Goal: Task Accomplishment & Management: Manage account settings

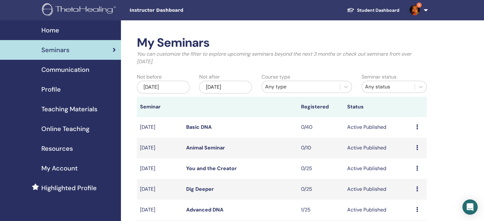
scroll to position [32, 0]
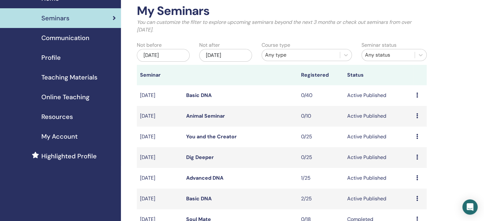
click at [196, 200] on link "Basic DNA" at bounding box center [198, 198] width 25 height 7
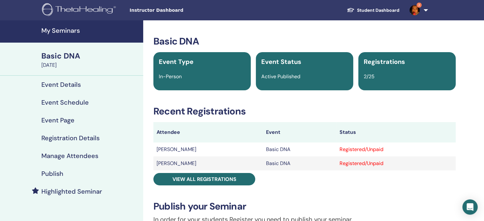
click at [53, 176] on h4 "Publish" at bounding box center [52, 174] width 22 height 8
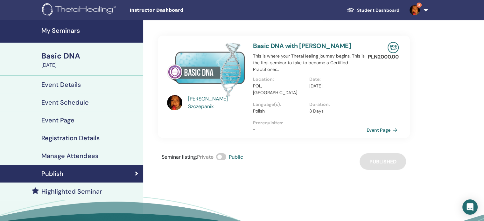
click at [383, 125] on link "Event Page" at bounding box center [382, 130] width 33 height 10
click at [56, 29] on h4 "My Seminars" at bounding box center [90, 31] width 98 height 8
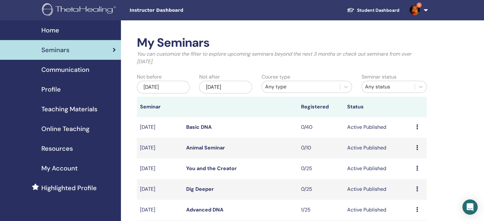
click at [56, 27] on span "Home" at bounding box center [50, 30] width 18 height 10
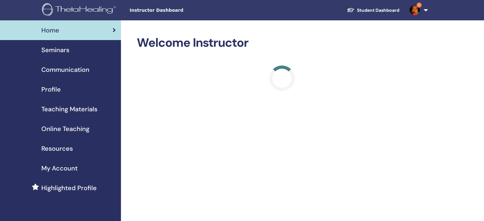
click at [59, 50] on span "Seminars" at bounding box center [55, 50] width 28 height 10
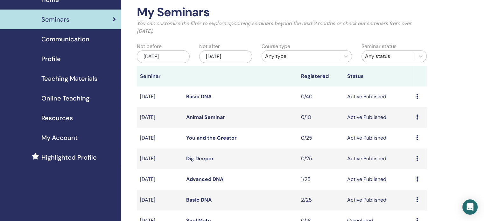
scroll to position [64, 0]
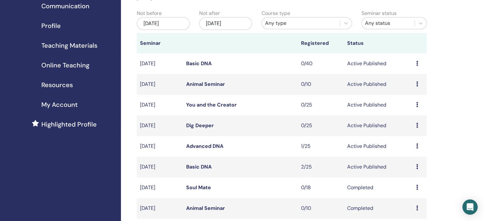
click at [196, 146] on link "Advanced DNA" at bounding box center [204, 146] width 37 height 7
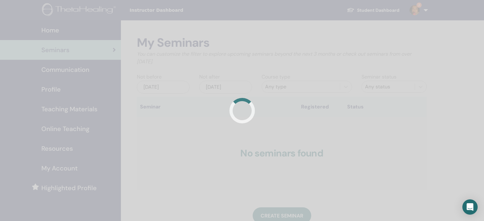
scroll to position [64, 0]
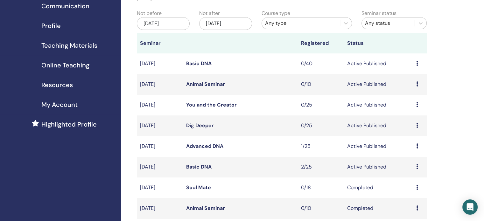
click at [193, 129] on link "Dig Deeper" at bounding box center [200, 125] width 28 height 7
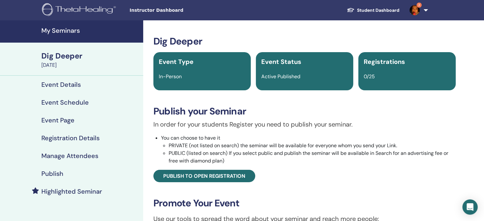
click at [58, 175] on h4 "Publish" at bounding box center [52, 174] width 22 height 8
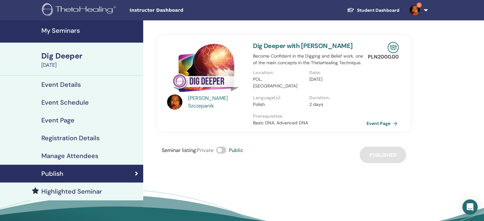
click at [381, 119] on link "Event Page" at bounding box center [382, 124] width 33 height 10
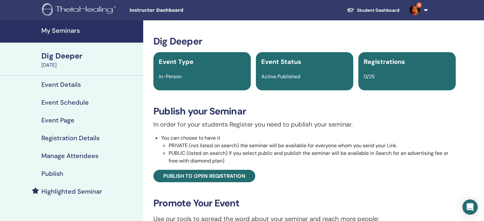
click at [66, 35] on link "My Seminars" at bounding box center [71, 31] width 143 height 22
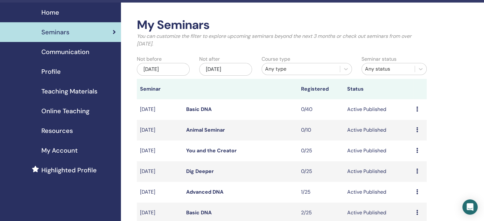
scroll to position [32, 0]
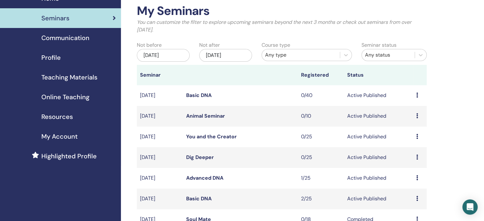
click at [204, 179] on link "Advanced DNA" at bounding box center [204, 178] width 37 height 7
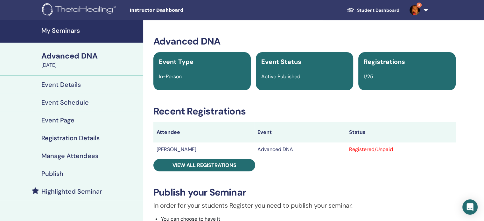
click at [56, 175] on h4 "Publish" at bounding box center [52, 174] width 22 height 8
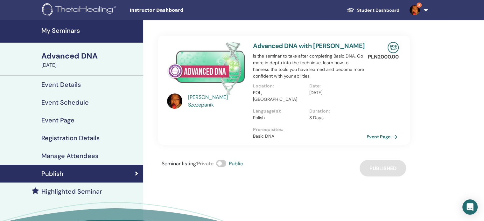
click at [385, 132] on link "Event Page" at bounding box center [382, 137] width 33 height 10
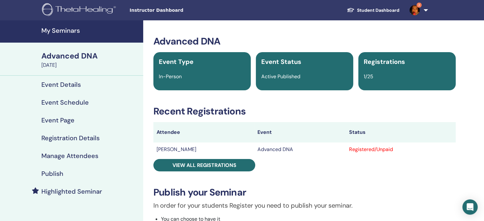
click at [50, 33] on h4 "My Seminars" at bounding box center [90, 31] width 98 height 8
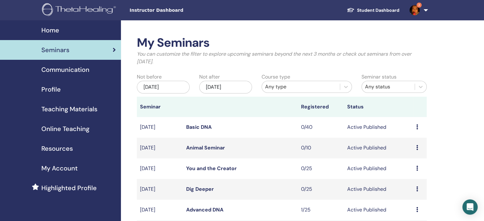
scroll to position [95, 0]
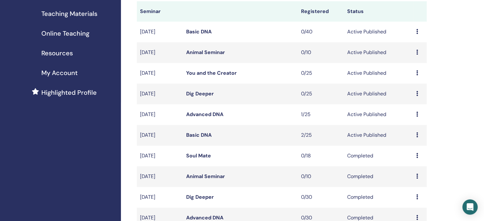
click at [200, 132] on link "Basic DNA" at bounding box center [198, 135] width 25 height 7
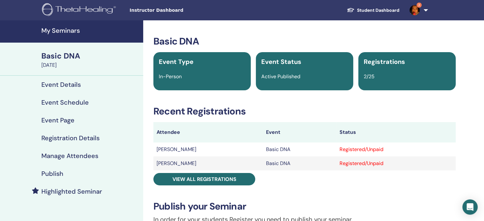
click at [61, 154] on h4 "Manage Attendees" at bounding box center [69, 156] width 57 height 8
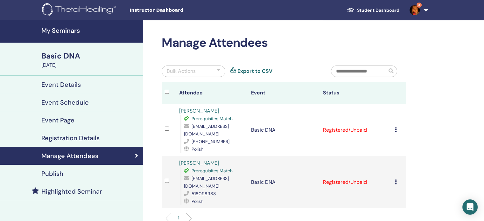
click at [219, 71] on div at bounding box center [218, 71] width 3 height 8
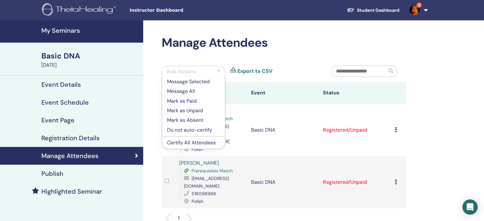
click at [193, 130] on p "Do not auto-certify" at bounding box center [193, 130] width 53 height 8
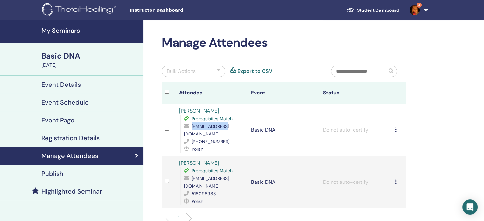
drag, startPoint x: 229, startPoint y: 127, endPoint x: 191, endPoint y: 127, distance: 37.2
click at [191, 127] on div "[EMAIL_ADDRESS][DOMAIN_NAME]" at bounding box center [214, 129] width 61 height 15
copy span "[EMAIL_ADDRESS][DOMAIN_NAME]"
click at [157, 142] on div "Manage Attendees Bulk Actions Export to CSV Attendee Event Status [PERSON_NAME]…" at bounding box center [304, 171] width 322 height 302
drag, startPoint x: 182, startPoint y: 178, endPoint x: 240, endPoint y: 178, distance: 58.5
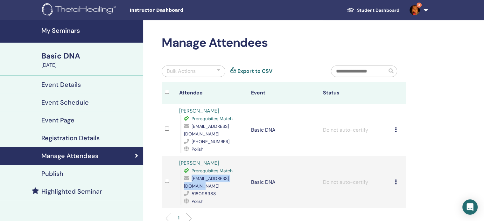
click at [240, 178] on div "Prerequisites Match [EMAIL_ADDRESS][DOMAIN_NAME] 518098988 Polish" at bounding box center [212, 186] width 64 height 38
copy span "[EMAIL_ADDRESS][DOMAIN_NAME]"
